Goal: Task Accomplishment & Management: Complete application form

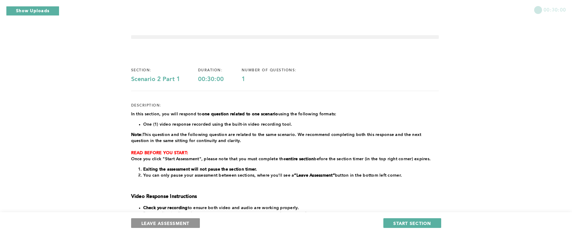
click at [161, 223] on span "LEAVE ASSESSMENT" at bounding box center [166, 223] width 48 height 6
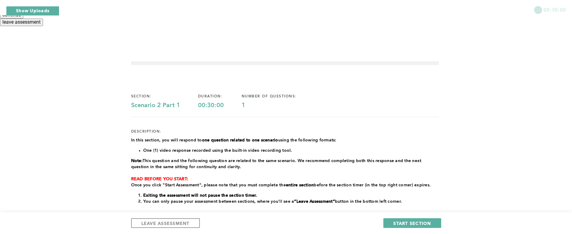
drag, startPoint x: 232, startPoint y: 123, endPoint x: 225, endPoint y: 134, distance: 12.7
click at [230, 26] on div "Are you sure you want to leave this assessment? You are able to resume anytime …" at bounding box center [286, 13] width 572 height 26
click at [43, 26] on button "leave assessment" at bounding box center [21, 21] width 43 height 7
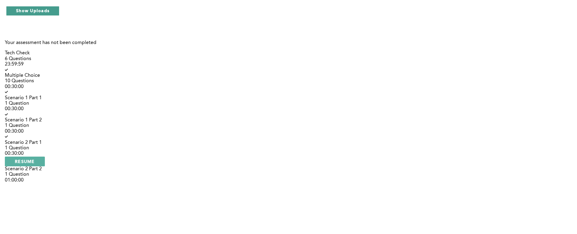
click at [46, 13] on button "Show Uploads" at bounding box center [32, 11] width 53 height 10
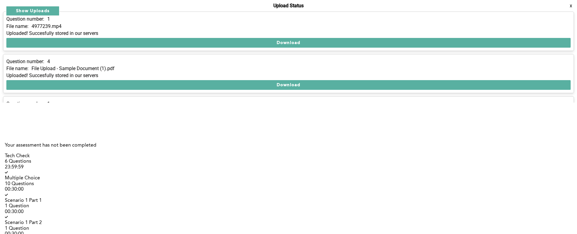
click at [568, 9] on button "x" at bounding box center [571, 6] width 6 height 6
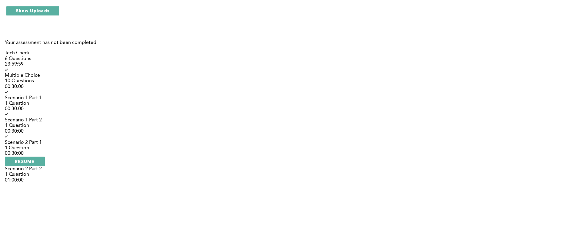
drag, startPoint x: 46, startPoint y: 13, endPoint x: 60, endPoint y: 23, distance: 17.3
click at [49, 11] on button "Show Uploads" at bounding box center [32, 11] width 53 height 10
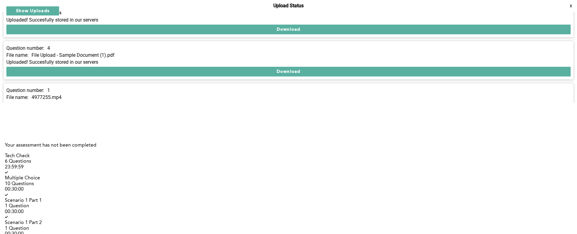
scroll to position [78, 0]
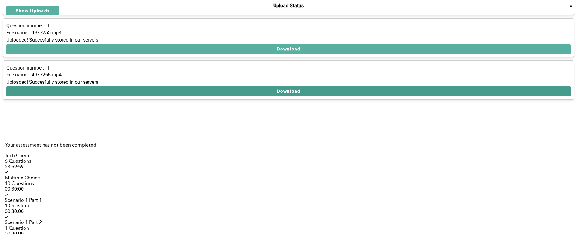
click at [163, 95] on button "Download" at bounding box center [288, 91] width 564 height 10
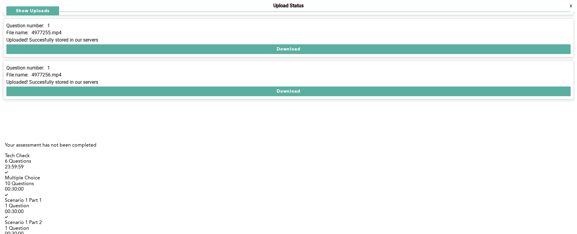
click at [568, 9] on button "x" at bounding box center [571, 6] width 6 height 6
